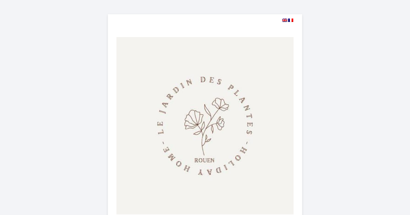
select select
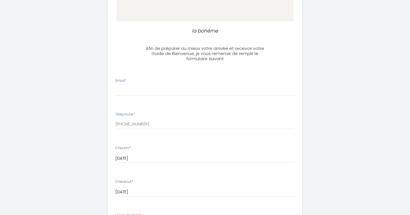
scroll to position [188, 0]
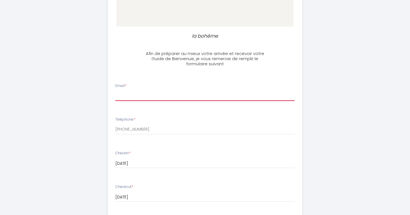
click at [169, 96] on input "Email *" at bounding box center [205, 96] width 180 height 10
type input "[EMAIL_ADDRESS][DOMAIN_NAME]"
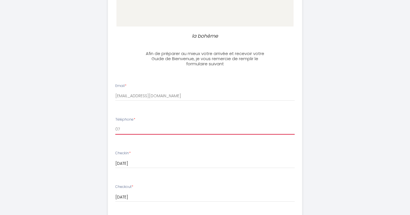
type input "0"
type input "4"
type input "_"
type input "[PHONE_NUMBER]"
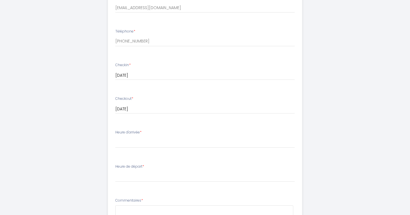
scroll to position [0, 0]
click at [143, 143] on select "14:00 14:30 15:00 15:30 16:00 16:30 17:00 17:30 18:00 18:30 19:00 19:30 20:00 2…" at bounding box center [205, 142] width 180 height 11
click at [135, 144] on select "14:00 14:30 15:00 15:30 16:00 16:30 17:00 17:30 18:00 18:30 19:00 19:30 20:00 2…" at bounding box center [205, 142] width 180 height 11
select select "23:00"
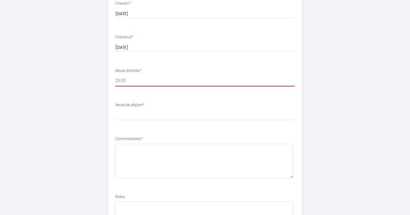
scroll to position [337, 0]
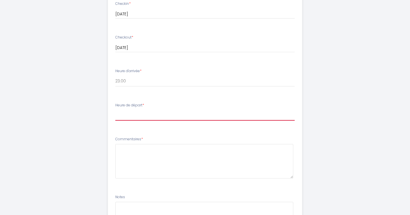
click at [156, 113] on select "00:00 00:30 01:00 01:30 02:00 02:30 03:00 03:30 04:00 04:30 05:00 05:30 06:00 0…" at bounding box center [205, 115] width 180 height 11
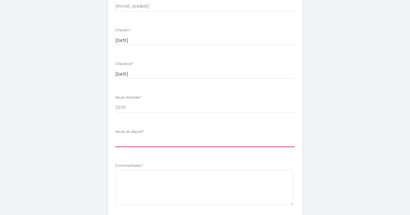
scroll to position [309, 0]
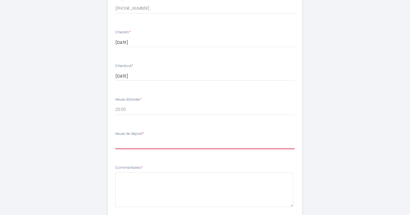
click at [155, 146] on select "00:00 00:30 01:00 01:30 02:00 02:30 03:00 03:30 04:00 04:30 05:00 05:30 06:00 0…" at bounding box center [205, 143] width 180 height 11
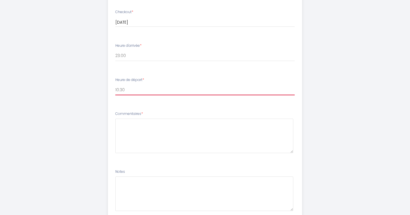
scroll to position [374, 0]
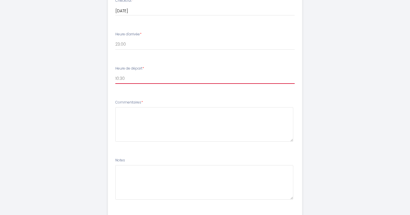
click at [148, 78] on select "00:00 00:30 01:00 01:30 02:00 02:30 03:00 03:30 04:00 04:30 05:00 05:30 06:00 0…" at bounding box center [205, 78] width 180 height 11
select select "11:00"
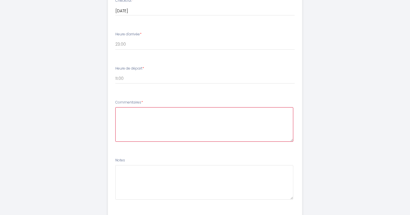
click at [141, 118] on textarea at bounding box center [204, 124] width 178 height 34
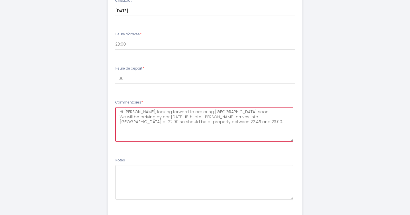
type textarea "Hi [PERSON_NAME], looking forward to exploring [GEOGRAPHIC_DATA] soon. We will …"
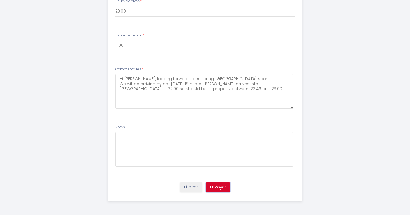
click at [219, 187] on button "Envoyer" at bounding box center [218, 187] width 25 height 10
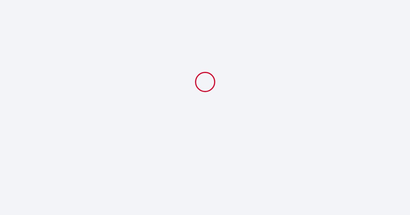
scroll to position [0, 0]
select select "23:00"
select select "11:00"
